Goal: Information Seeking & Learning: Learn about a topic

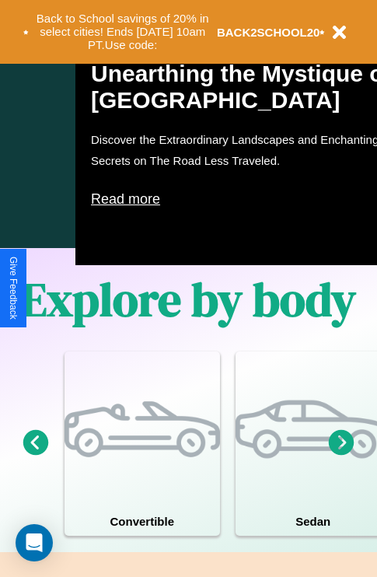
scroll to position [1883, 0]
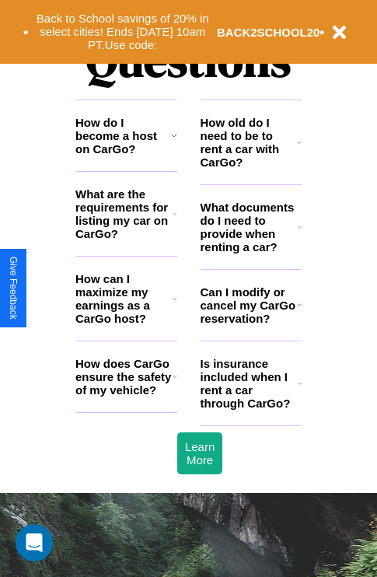
click at [126, 239] on h3 "What are the requirements for listing my car on CarGo?" at bounding box center [123, 213] width 97 height 53
click at [126, 323] on h3 "How can I maximize my earnings as a CarGo host?" at bounding box center [123, 298] width 97 height 53
click at [174, 220] on icon at bounding box center [174, 213] width 4 height 12
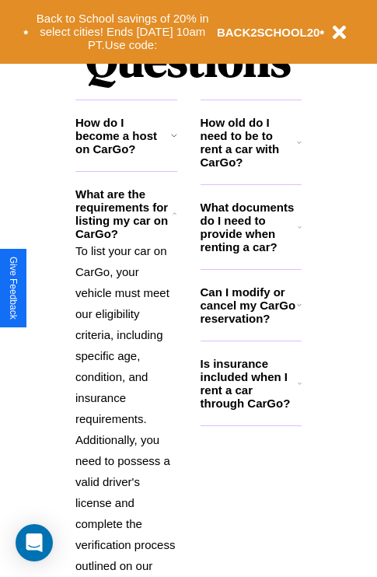
click at [299, 233] on icon at bounding box center [300, 227] width 4 height 12
